Goal: Transaction & Acquisition: Purchase product/service

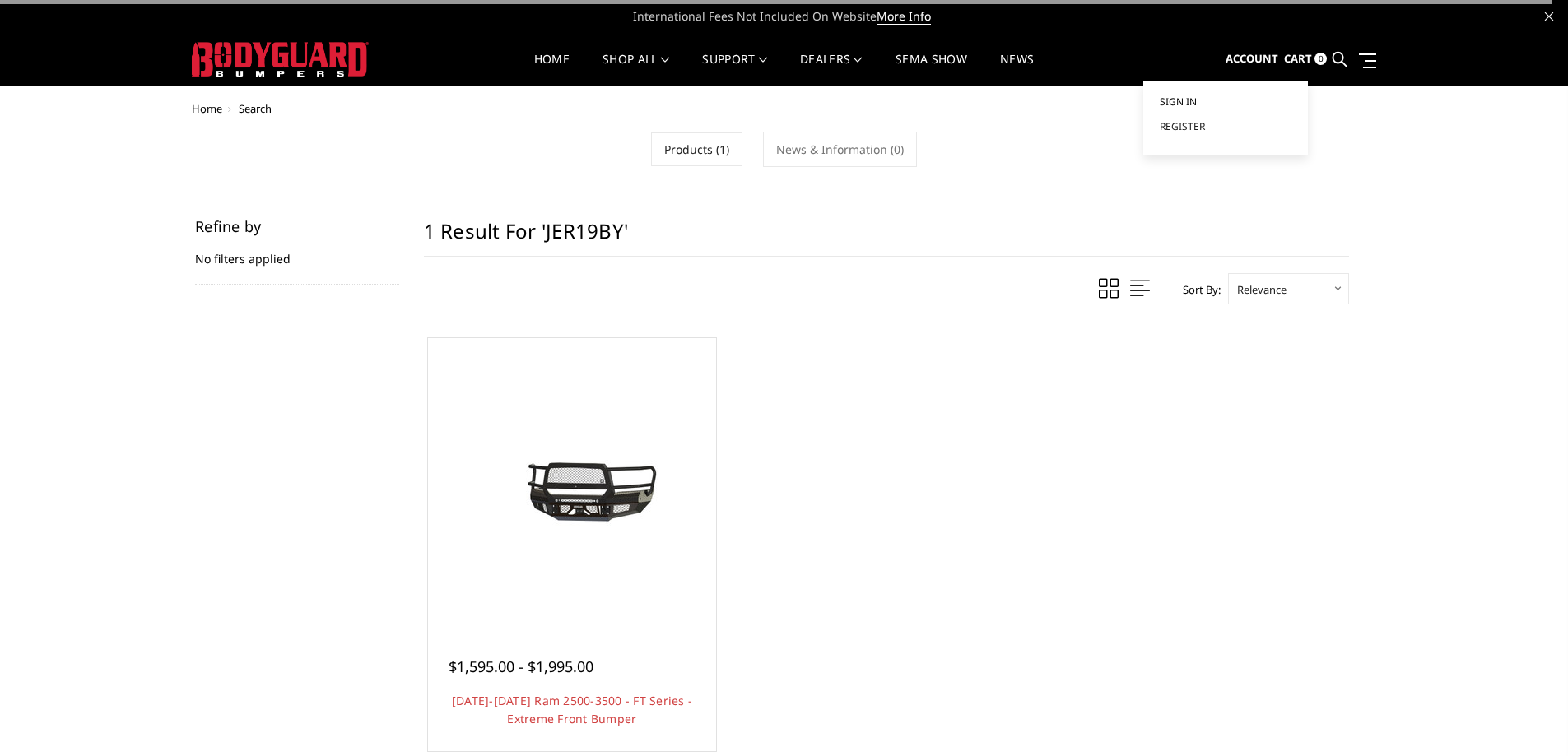
click at [1173, 106] on span "Sign in" at bounding box center [1178, 102] width 37 height 14
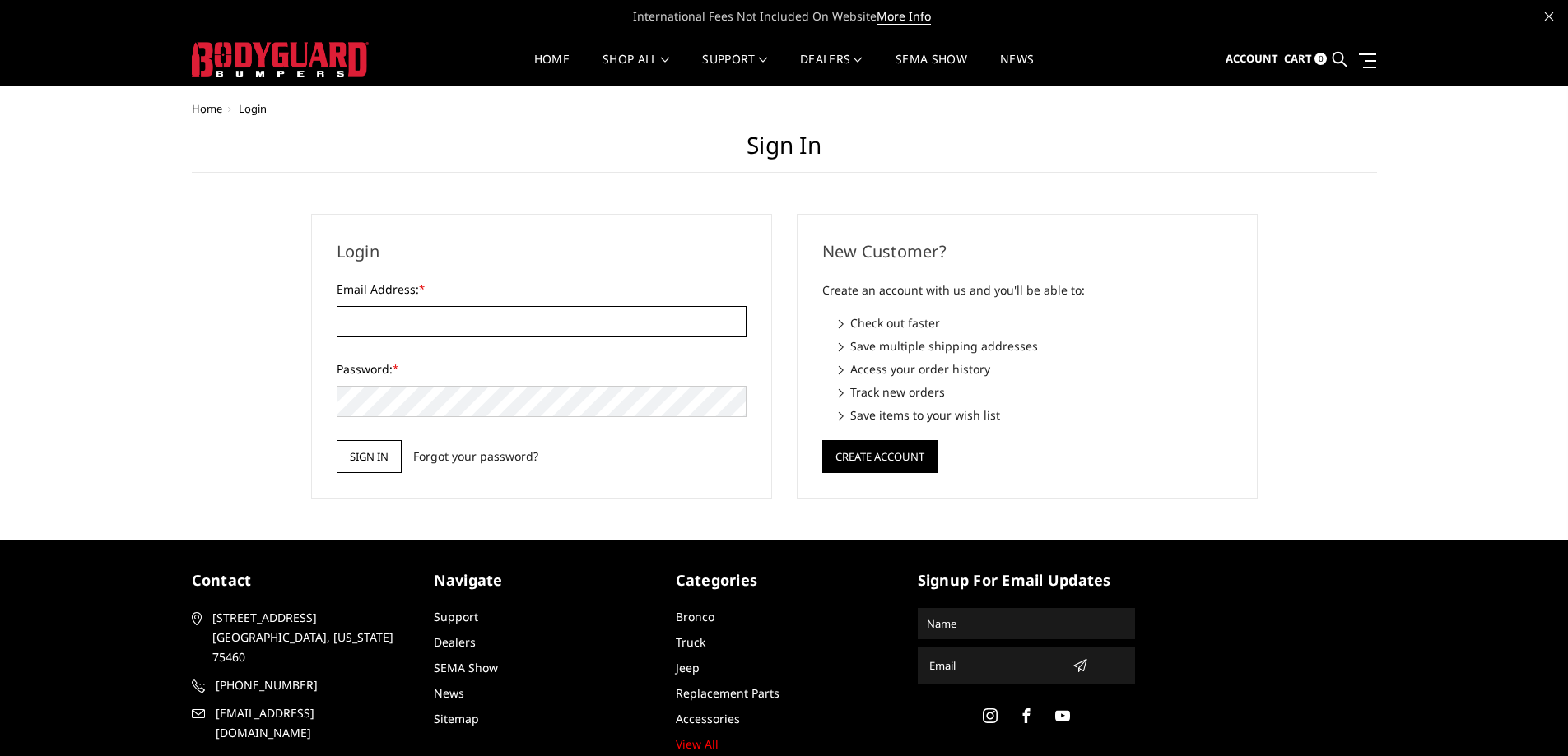
type input "[EMAIL_ADDRESS][DOMAIN_NAME]"
click at [348, 462] on input "Sign in" at bounding box center [369, 456] width 65 height 33
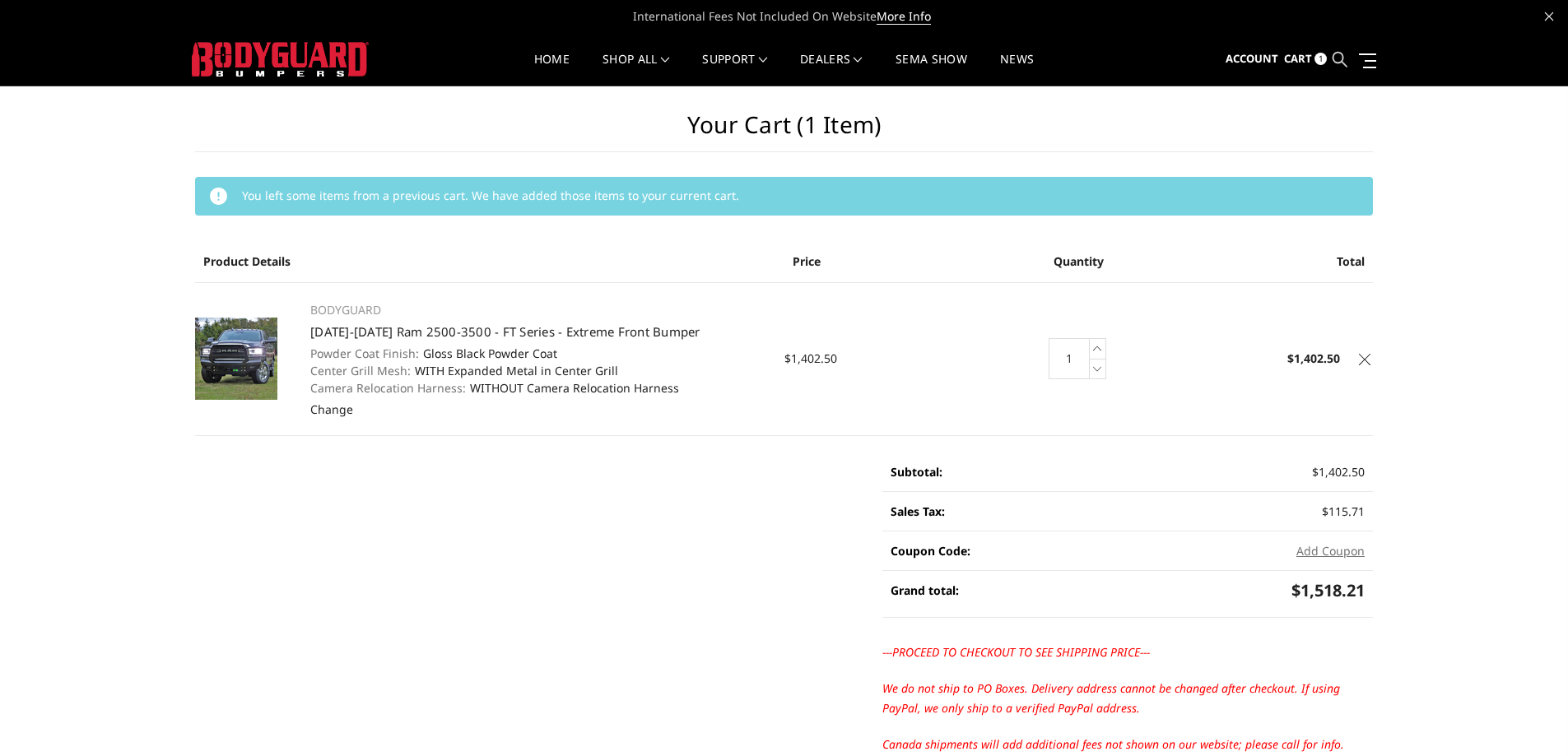
click at [1341, 59] on icon at bounding box center [1339, 59] width 14 height 14
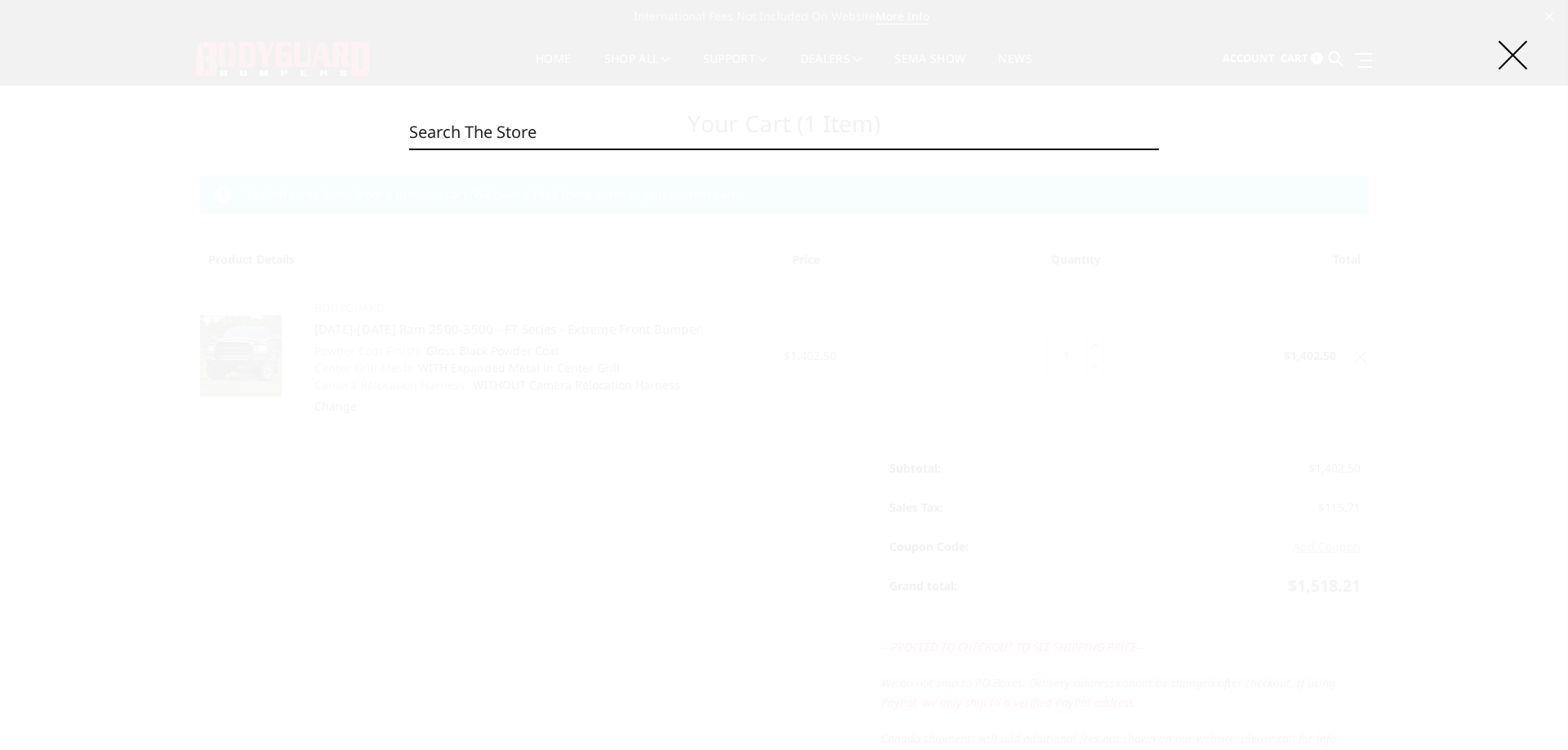
click at [701, 127] on input "Search" at bounding box center [784, 132] width 750 height 32
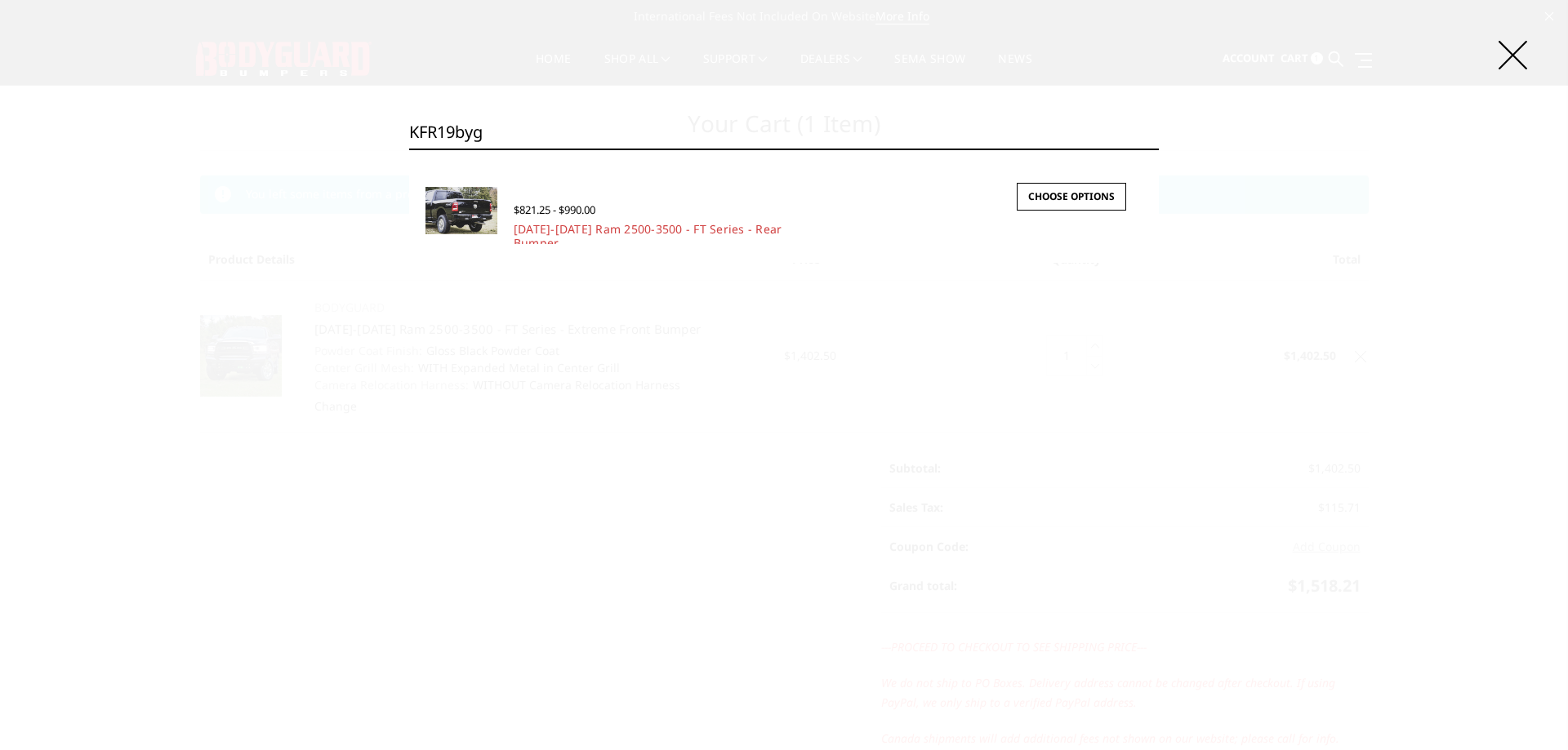
type input "KFR19byg"
click at [527, 213] on span "$821.25 - $990.00" at bounding box center [555, 209] width 82 height 14
click at [536, 233] on link "[DATE]-[DATE] Ram 2500-3500 - FT Series - Rear Bumper" at bounding box center [648, 235] width 269 height 30
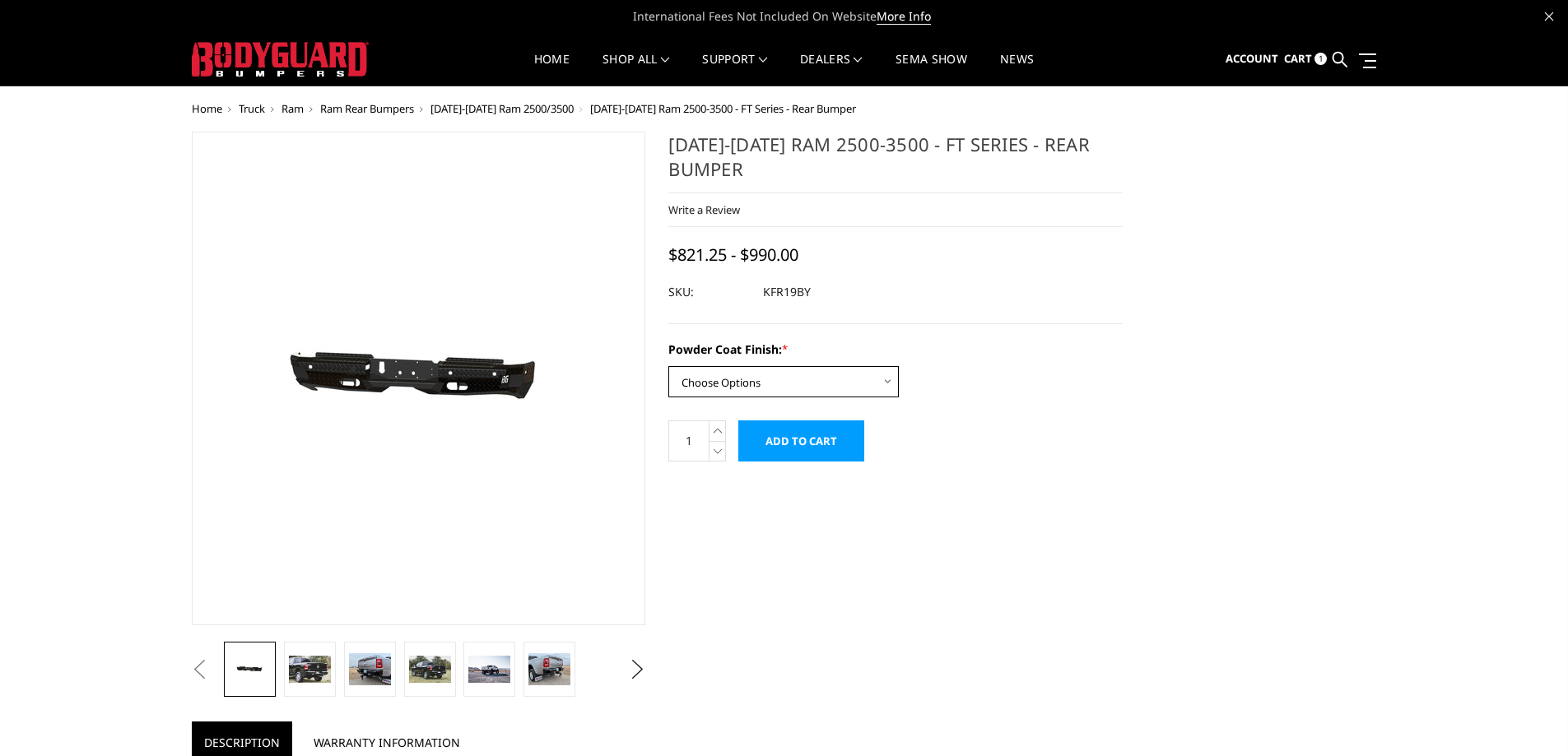
click at [752, 381] on select "Choose Options Bare Metal Gloss Black Powder Coat Textured Black Powder Coat" at bounding box center [784, 381] width 231 height 32
select select "3415"
click at [669, 366] on select "Choose Options Bare Metal Gloss Black Powder Coat Textured Black Powder Coat" at bounding box center [784, 381] width 231 height 32
click at [787, 445] on input "Add to Cart" at bounding box center [801, 441] width 126 height 41
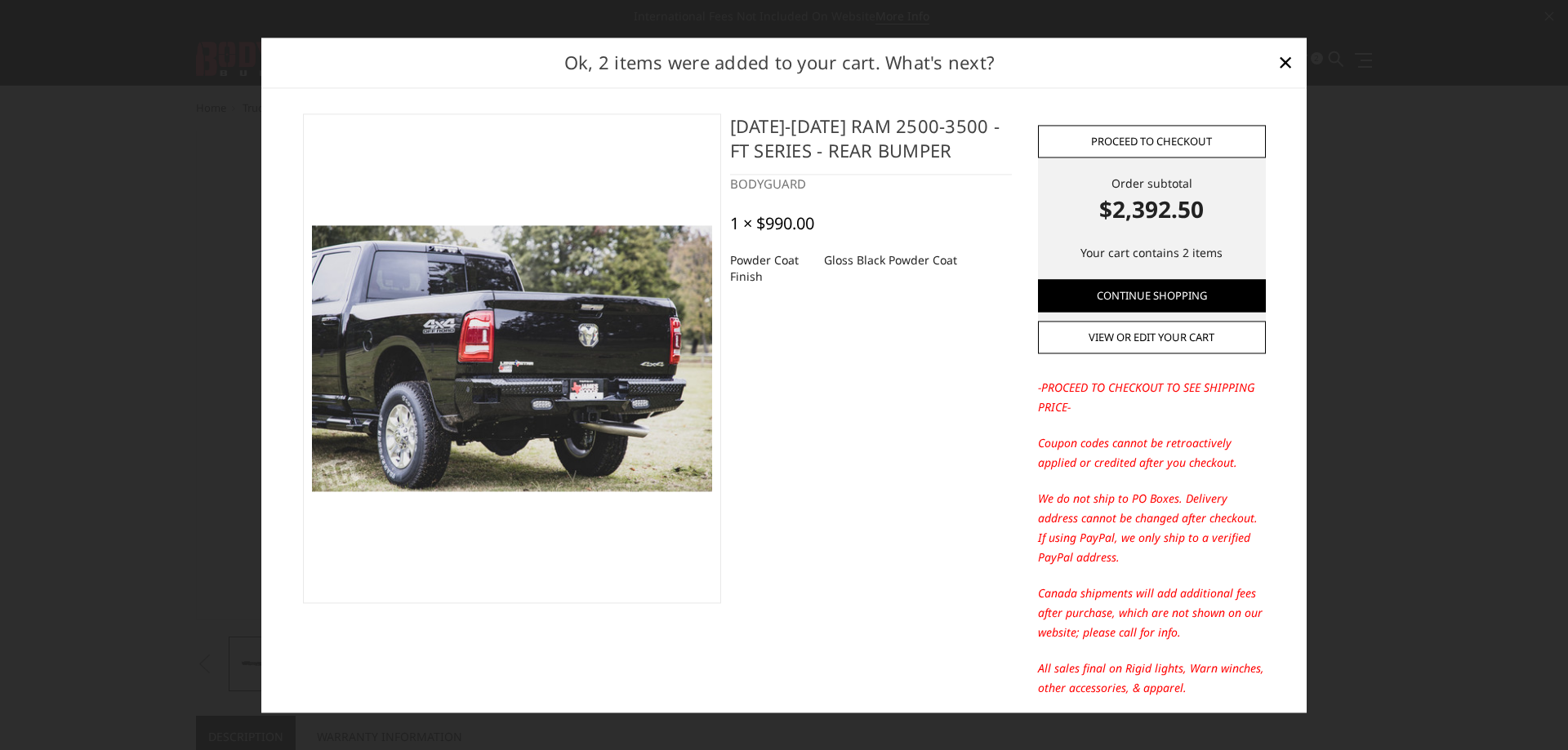
click at [1120, 152] on link "Proceed to checkout" at bounding box center [1151, 141] width 228 height 32
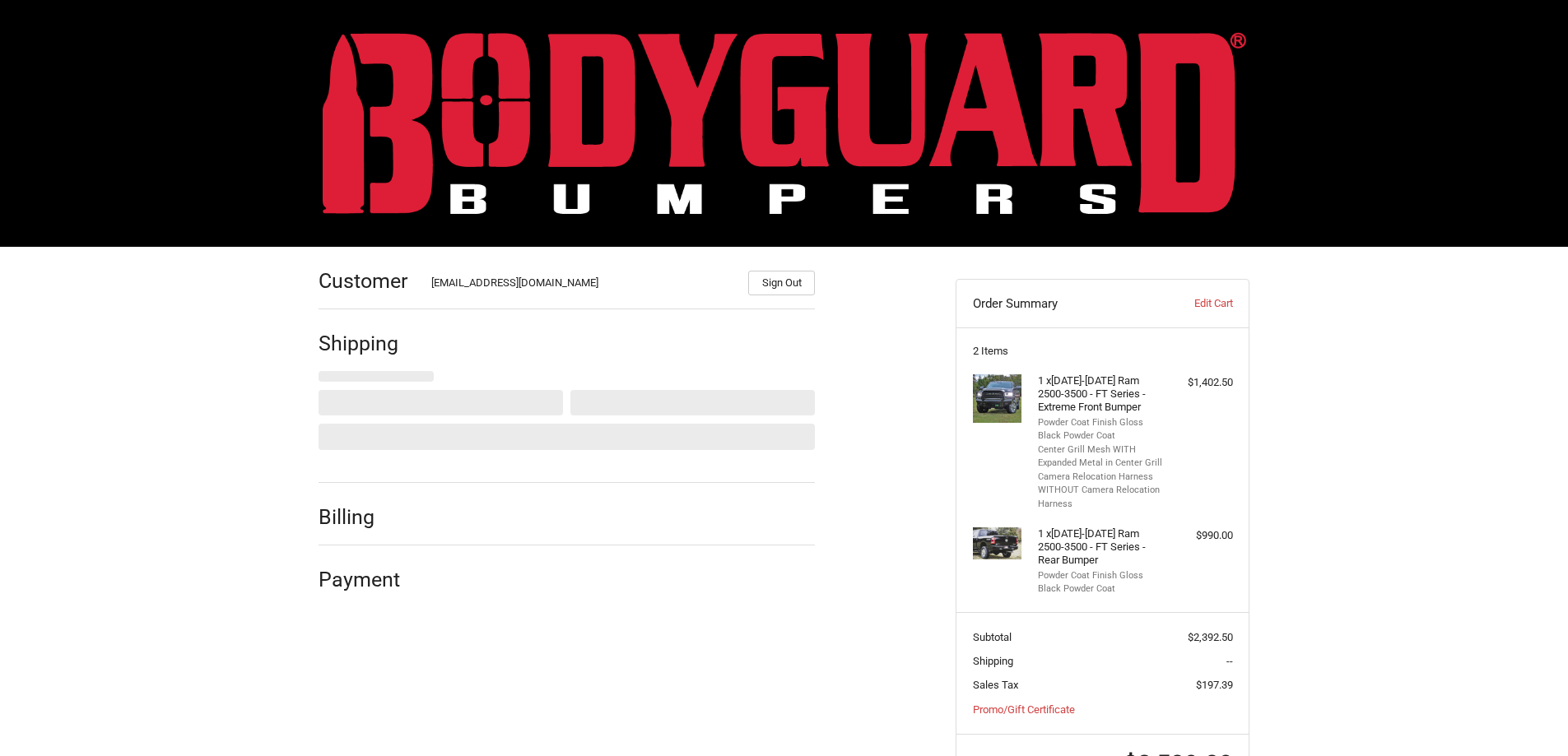
select select "US"
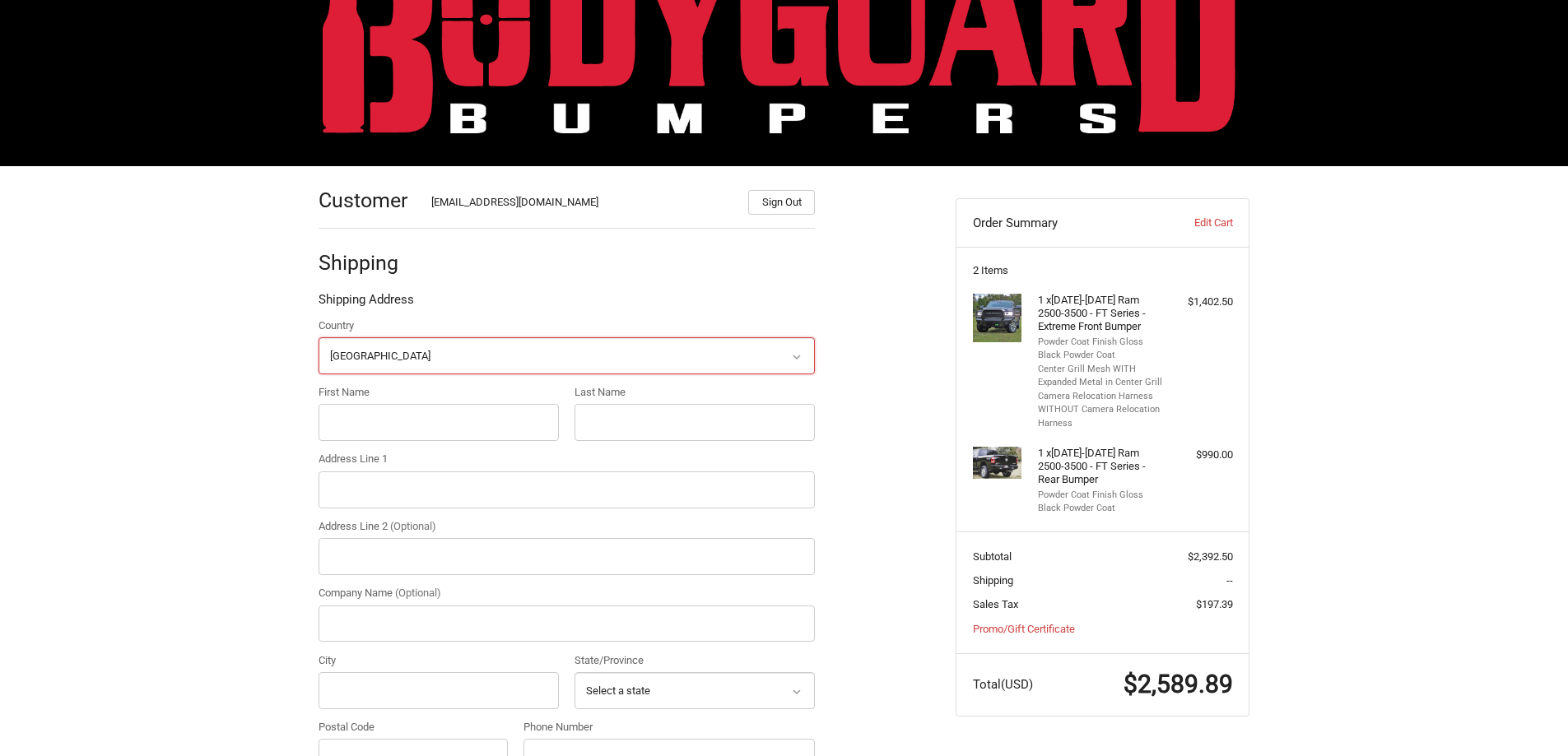
scroll to position [159, 0]
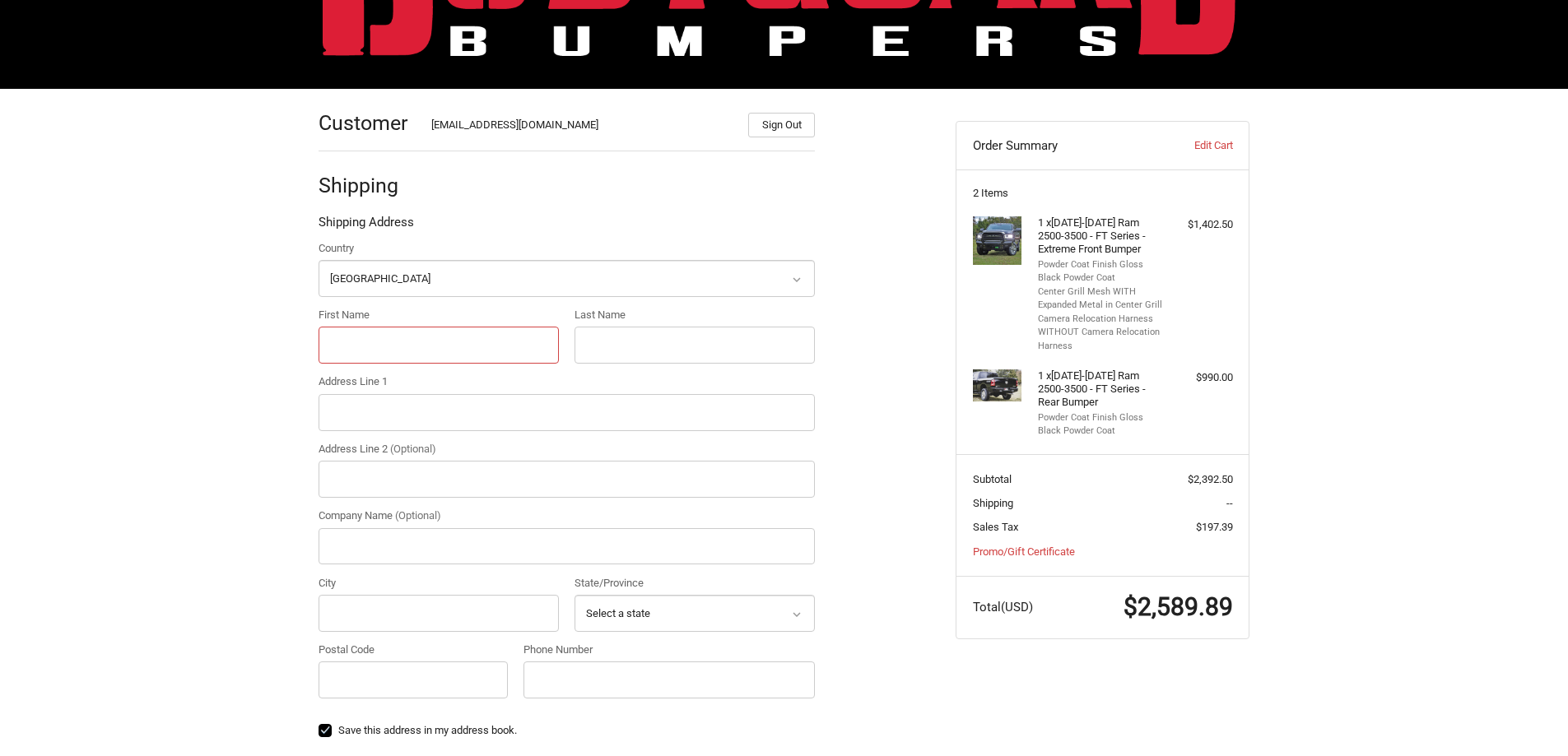
click at [417, 354] on input "First Name" at bounding box center [439, 345] width 240 height 37
type input "[PERSON_NAME]"
type input "2128 US 90 E"
type input "NexGen Motorsports"
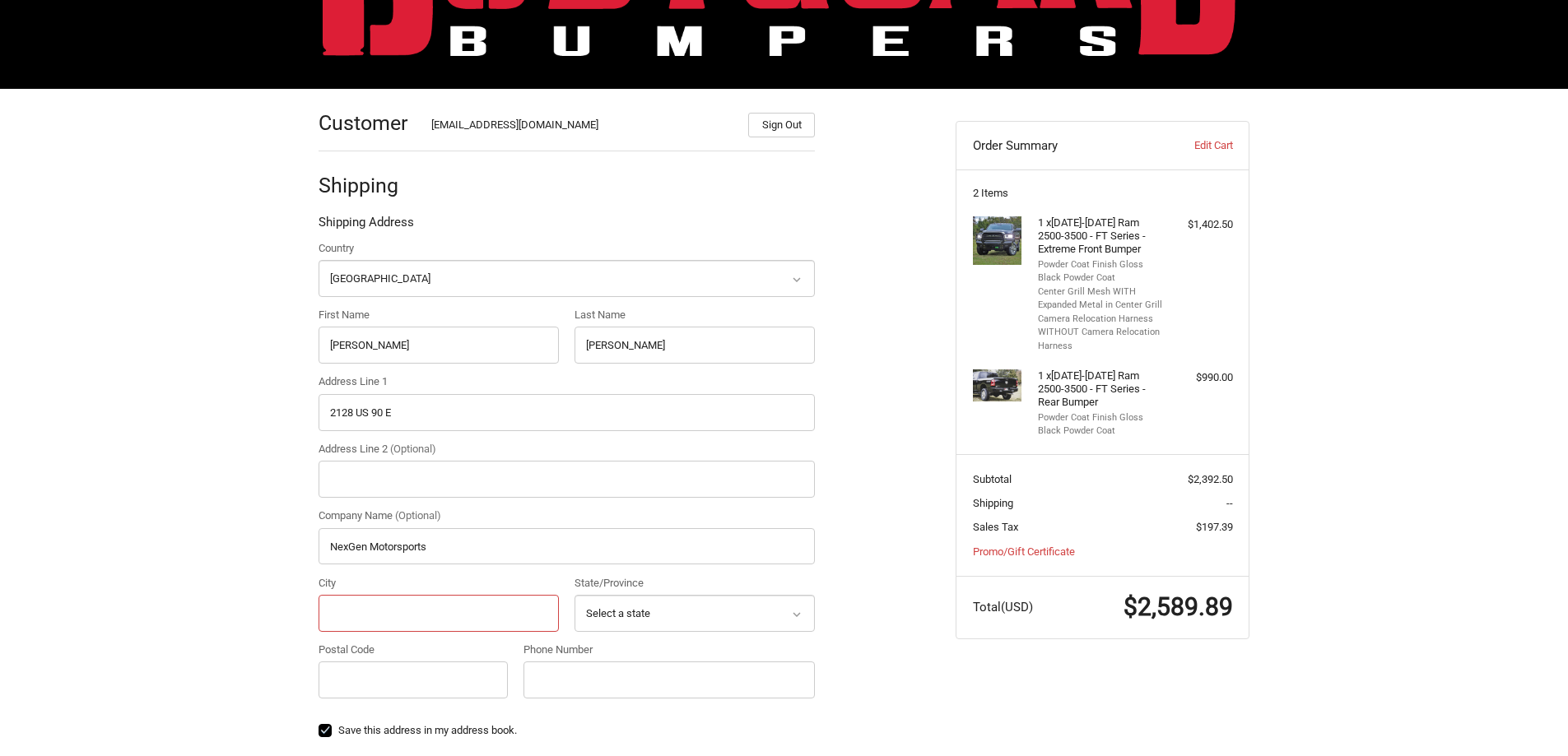
type input "[GEOGRAPHIC_DATA]"
select select "[GEOGRAPHIC_DATA]"
type input "78009"
type input "8302512890"
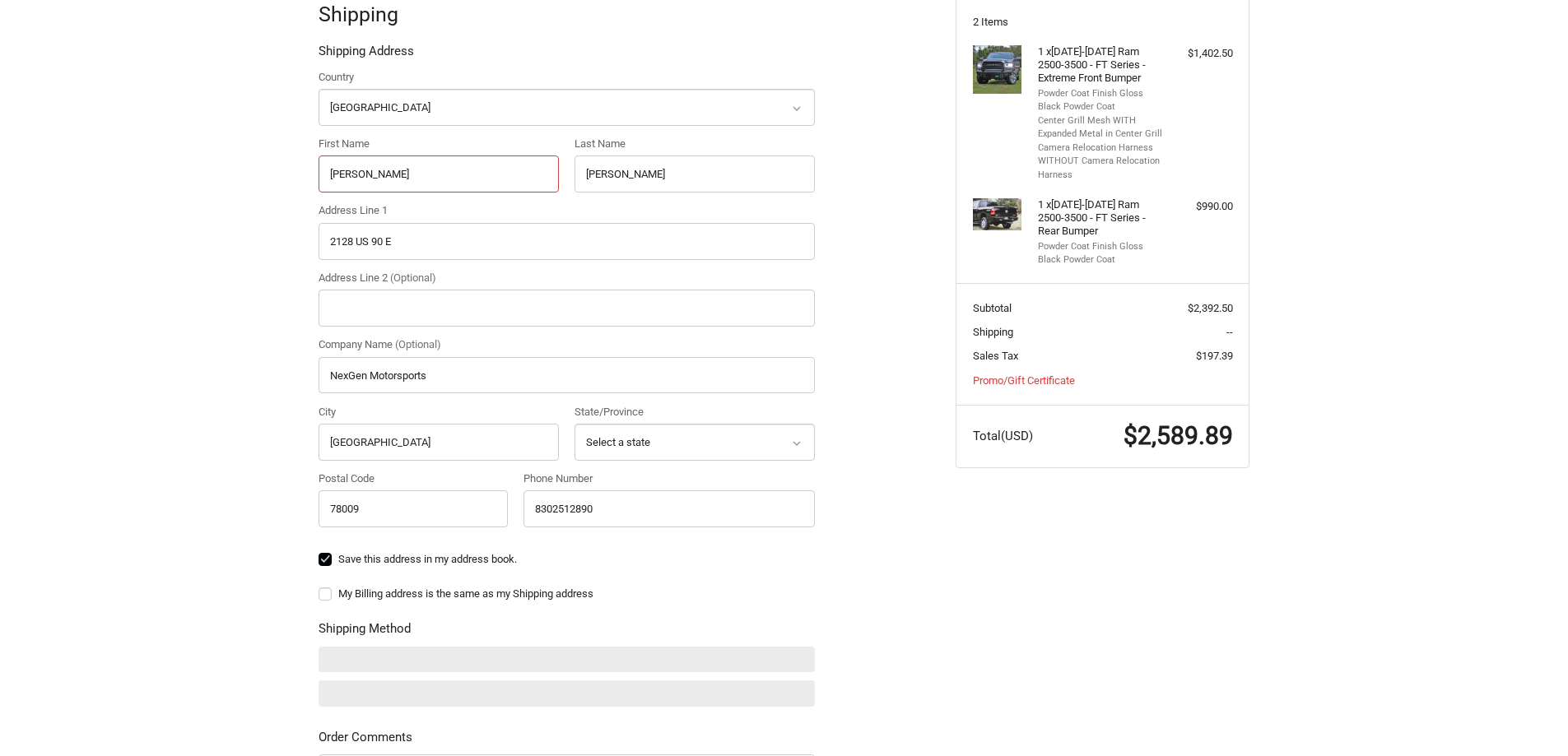
scroll to position [330, 0]
click at [330, 595] on label "My Billing address is the same as my Shipping address" at bounding box center [567, 593] width 497 height 13
click at [319, 585] on input "My Billing address is the same as my Shipping address" at bounding box center [319, 584] width 1 height 1
checkbox input "true"
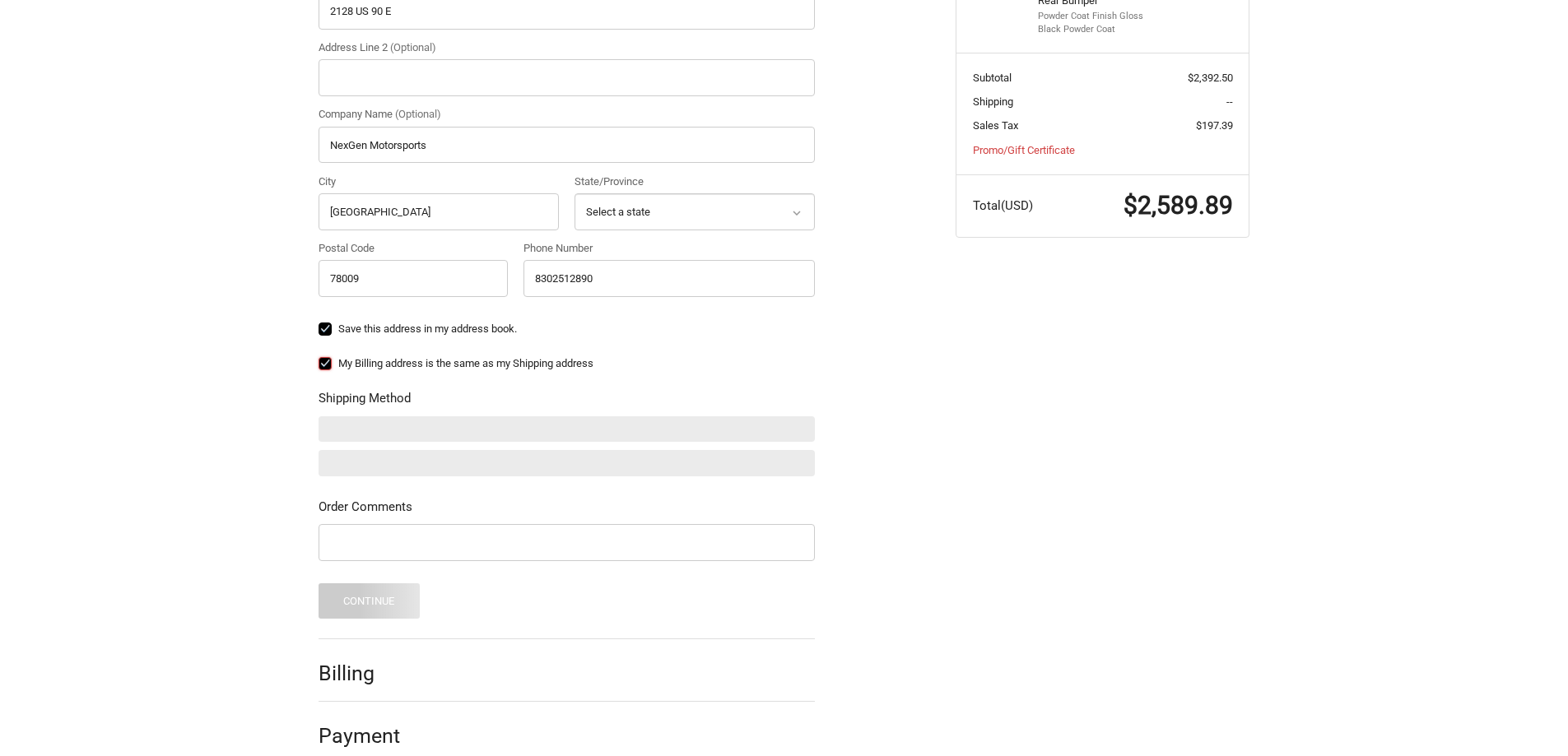
scroll to position [583, 0]
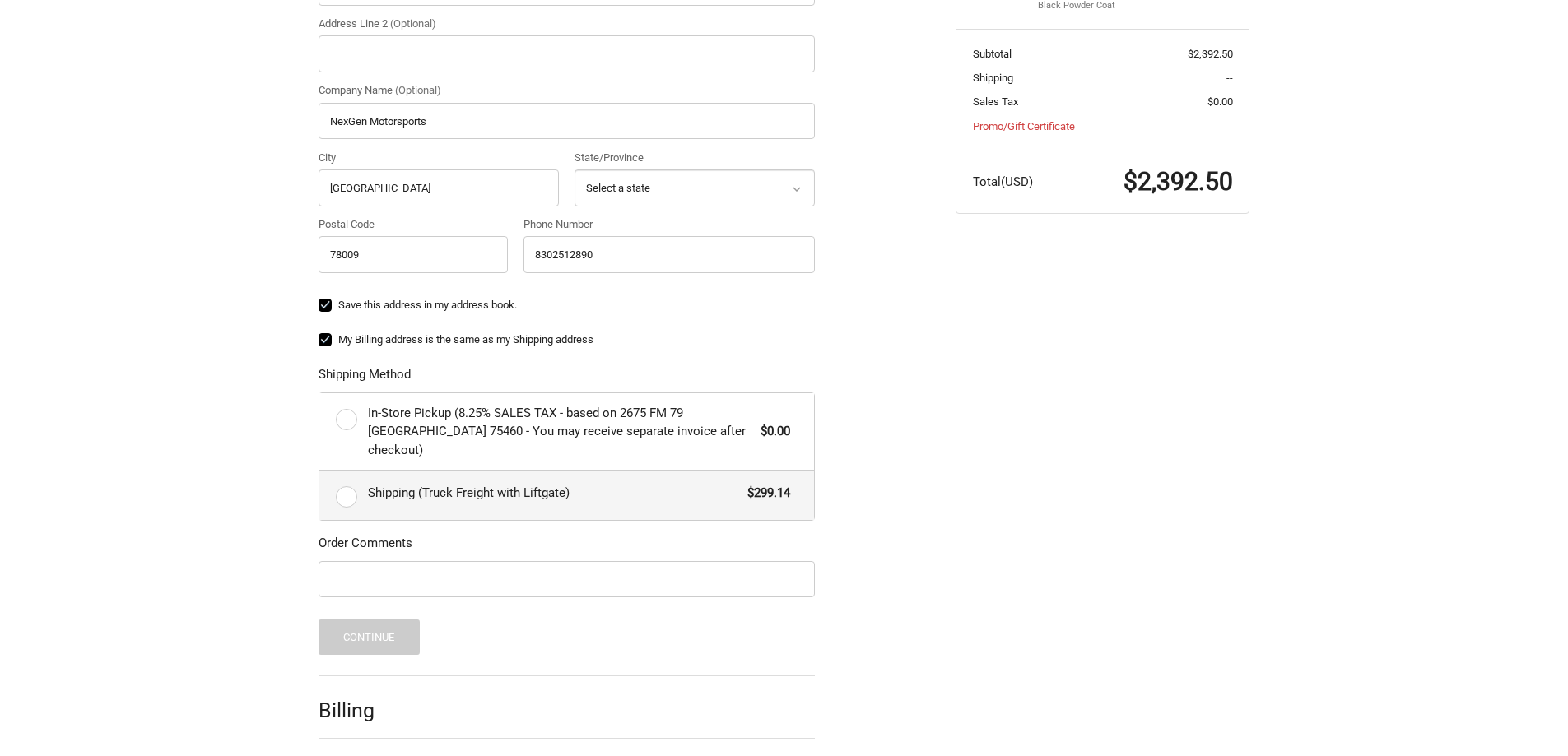
click at [403, 484] on span "Shipping (Truck Freight with Liftgate)" at bounding box center [553, 494] width 372 height 19
click at [320, 472] on input "Shipping (Truck Freight with Liftgate) $299.14" at bounding box center [319, 471] width 1 height 1
radio input "true"
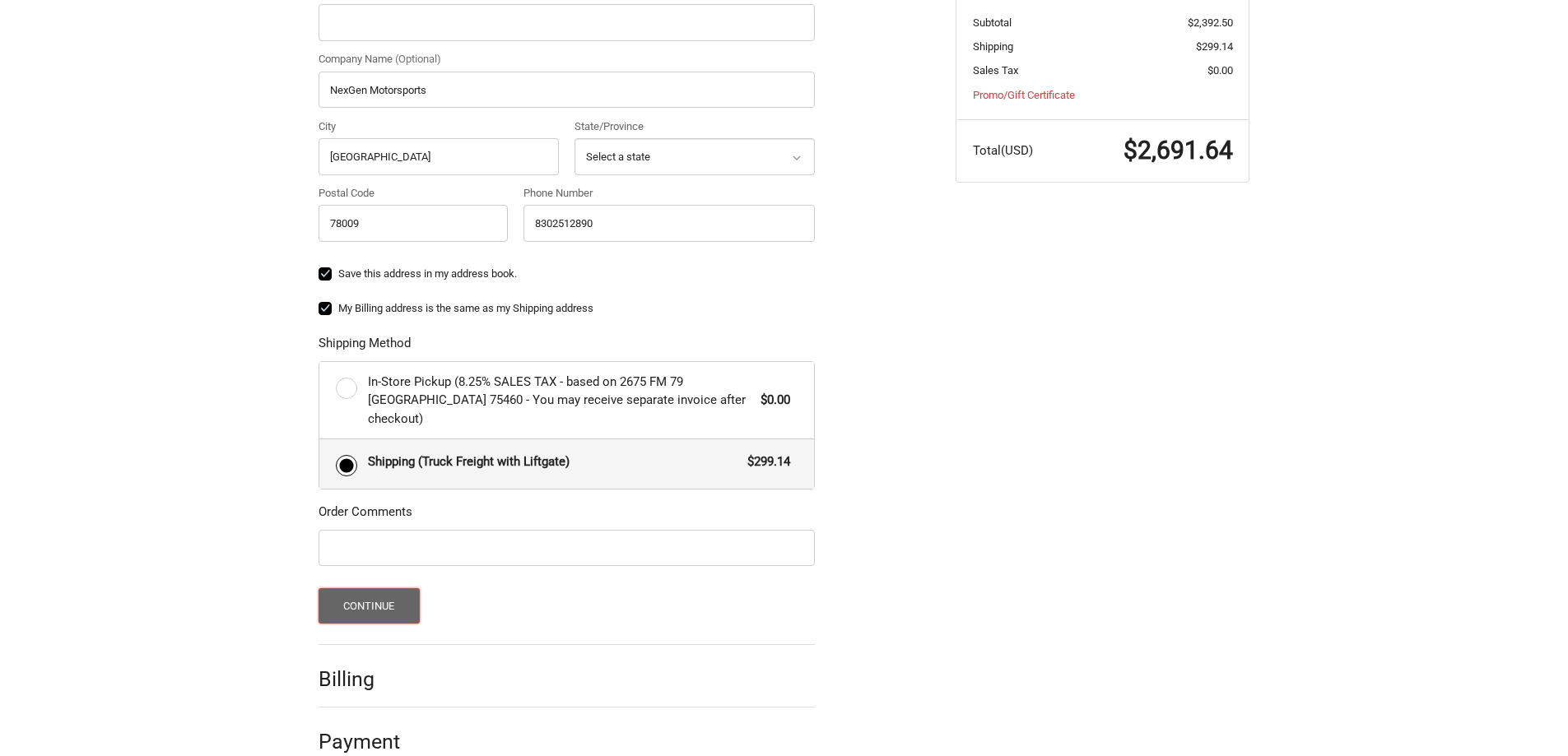
click at [378, 589] on button "Continue" at bounding box center [369, 606] width 101 height 36
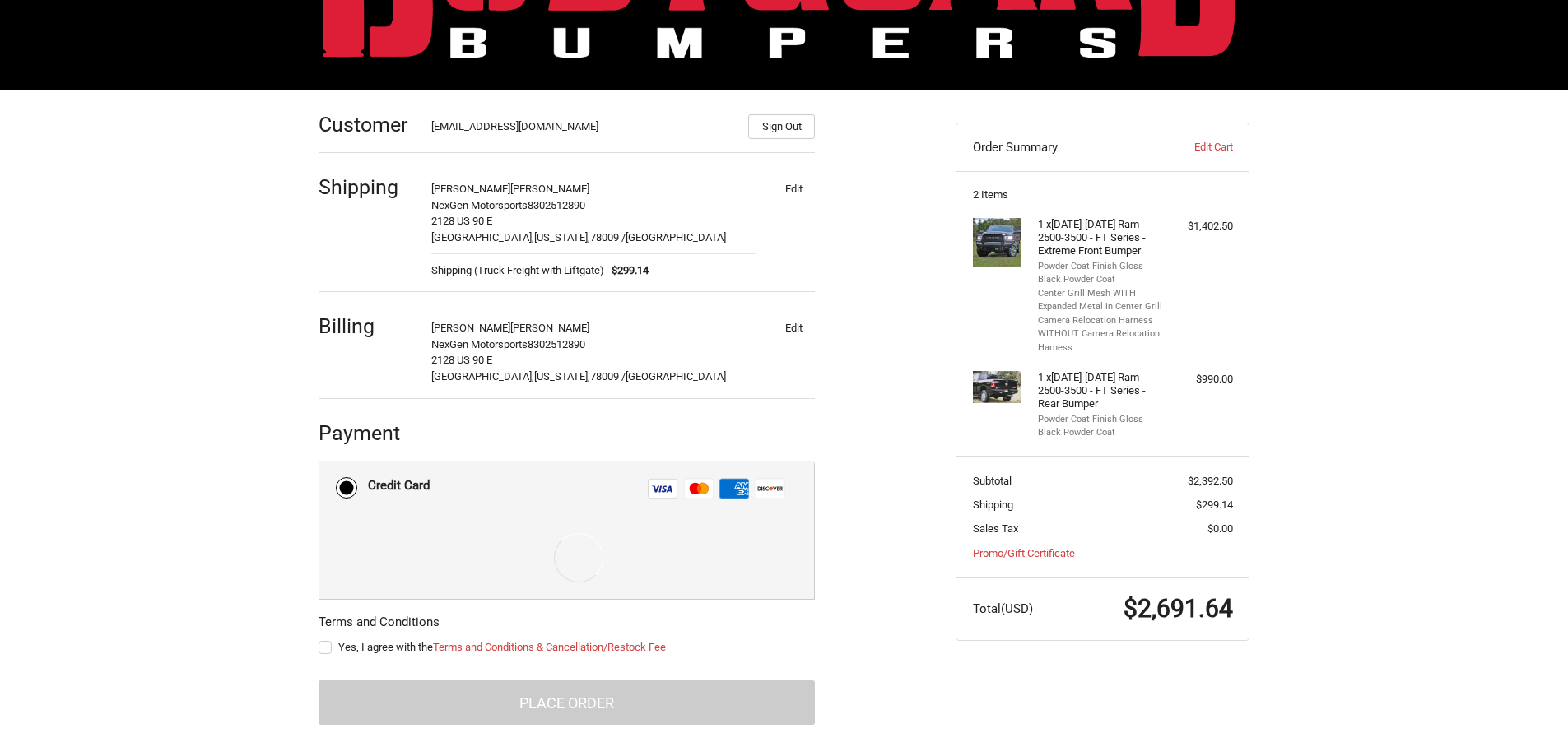
scroll to position [162, 0]
